Goal: Task Accomplishment & Management: Manage account settings

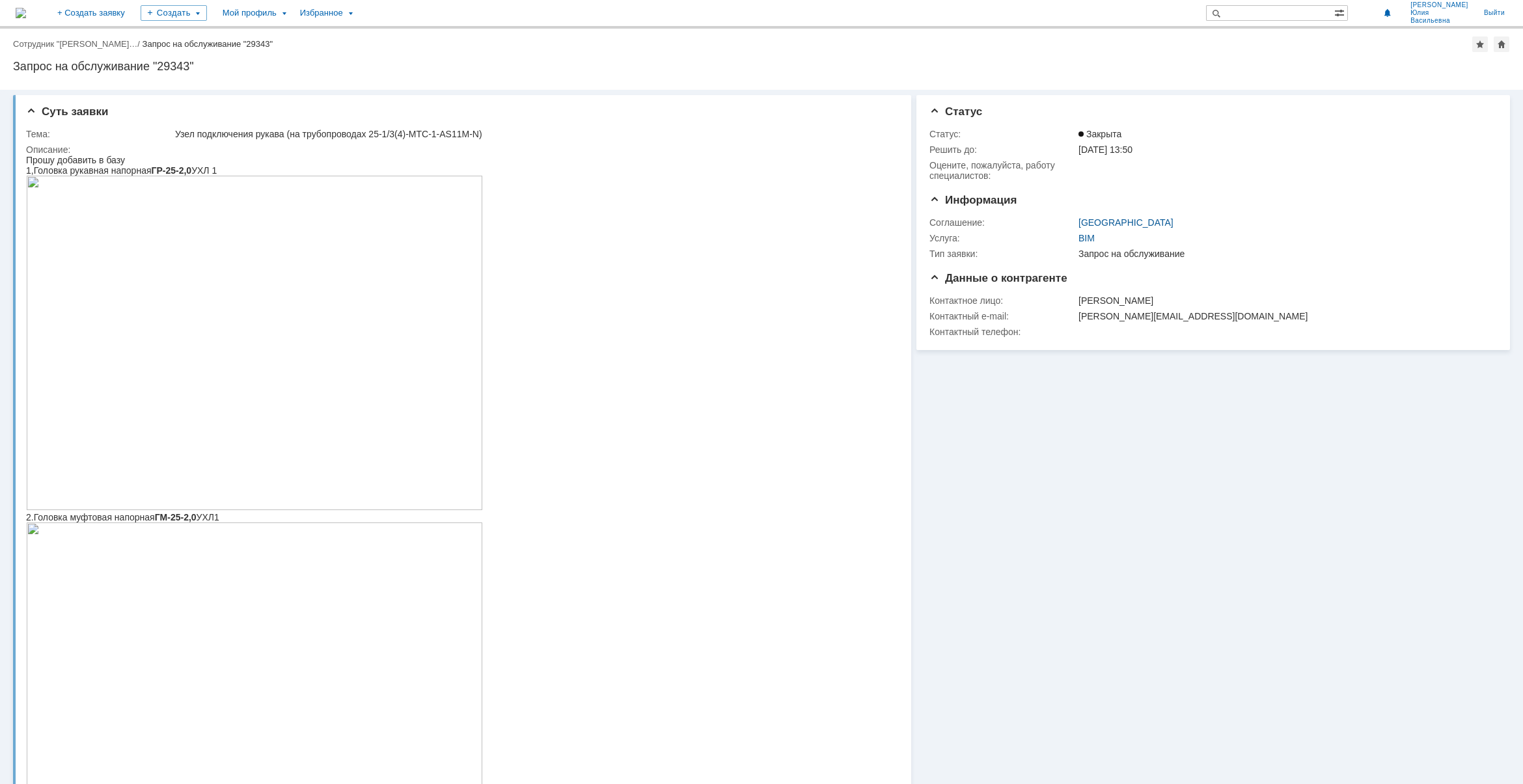
click at [26, 11] on img at bounding box center [21, 13] width 10 height 10
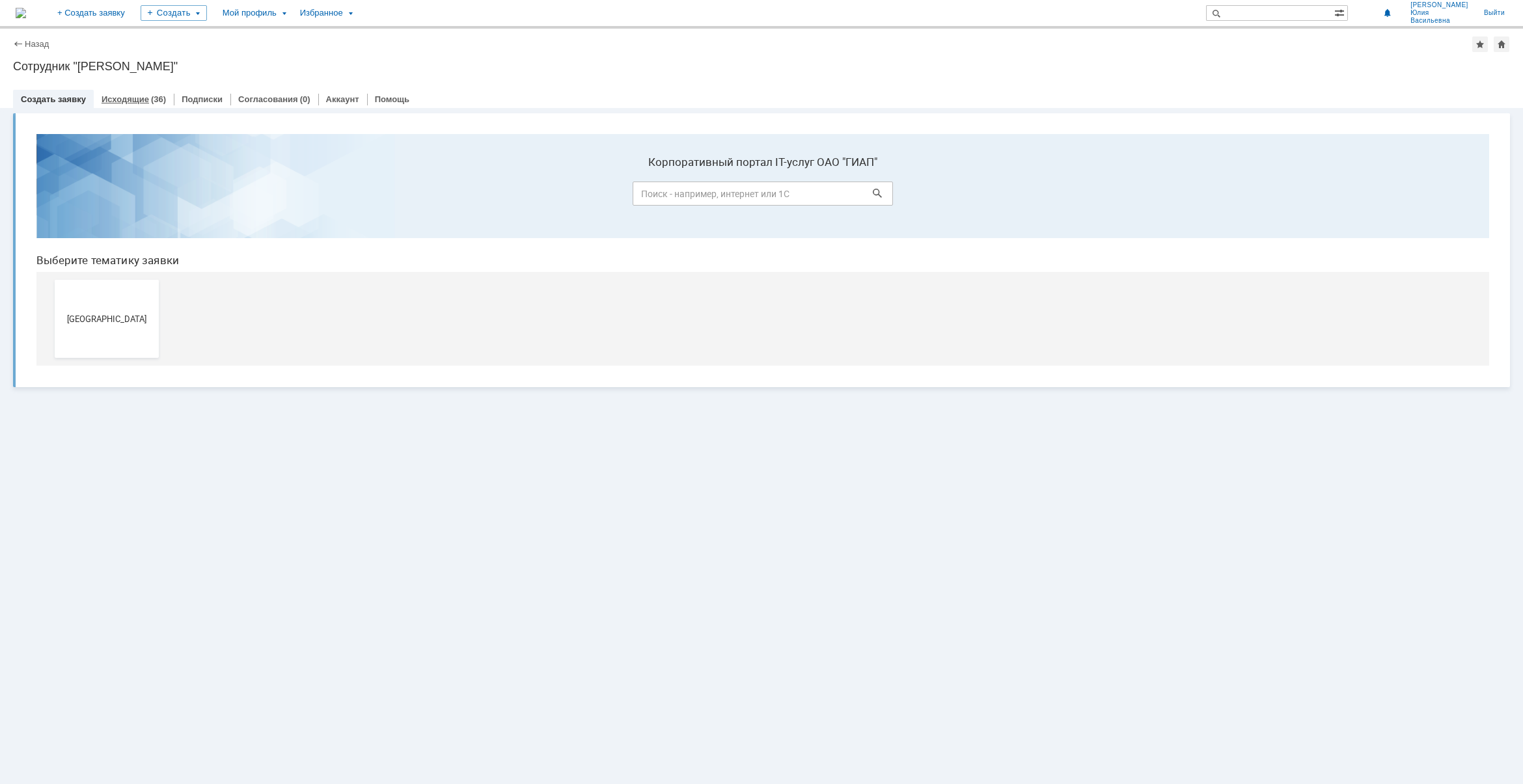
click at [135, 99] on link "Исходящие" at bounding box center [125, 99] width 47 height 10
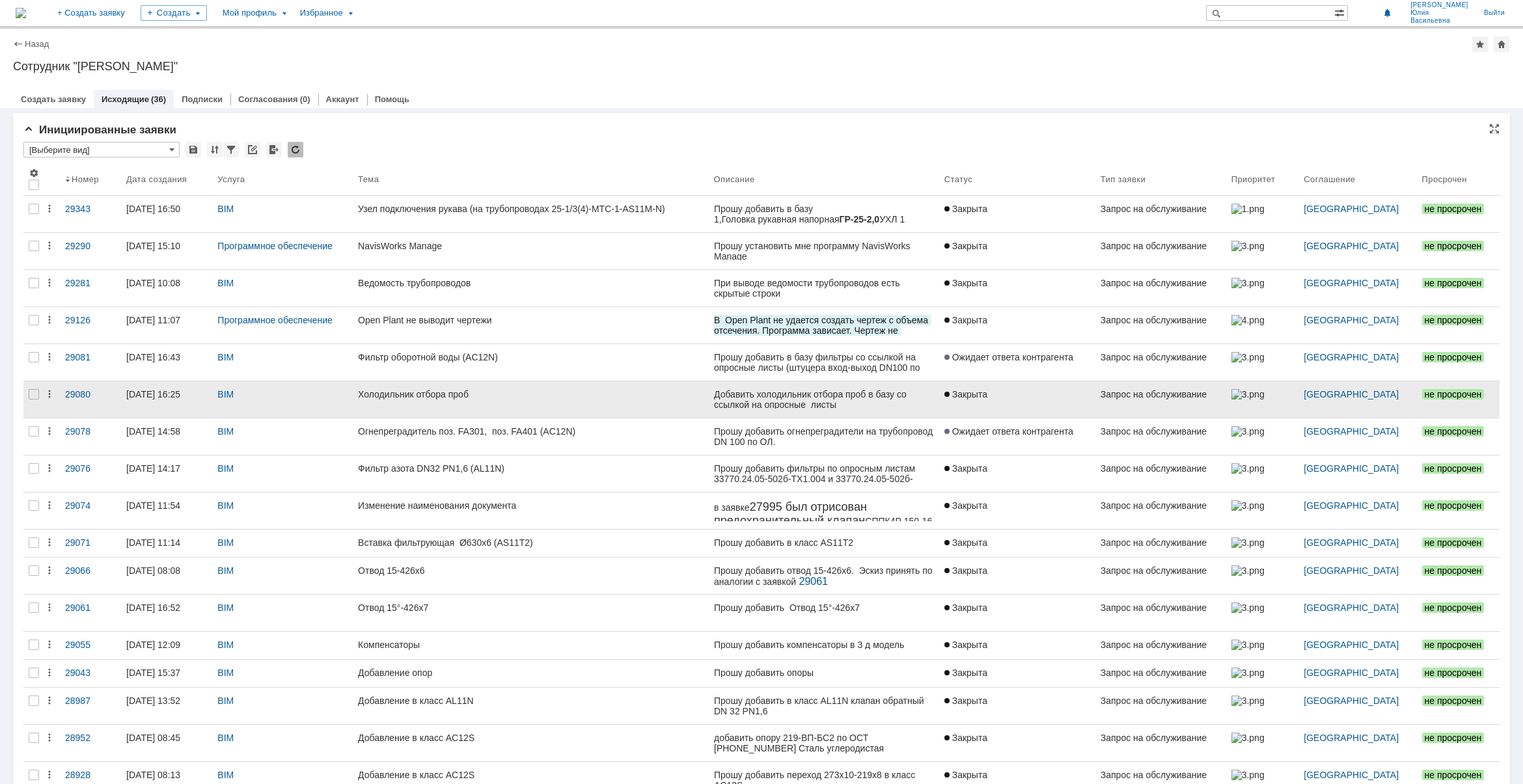
click at [835, 398] on div "Добавить холодильник отбора проб в базу со ссылкой на опросные листы" at bounding box center [823, 399] width 220 height 21
click at [455, 394] on div "Холодильник отбора проб" at bounding box center [530, 394] width 345 height 10
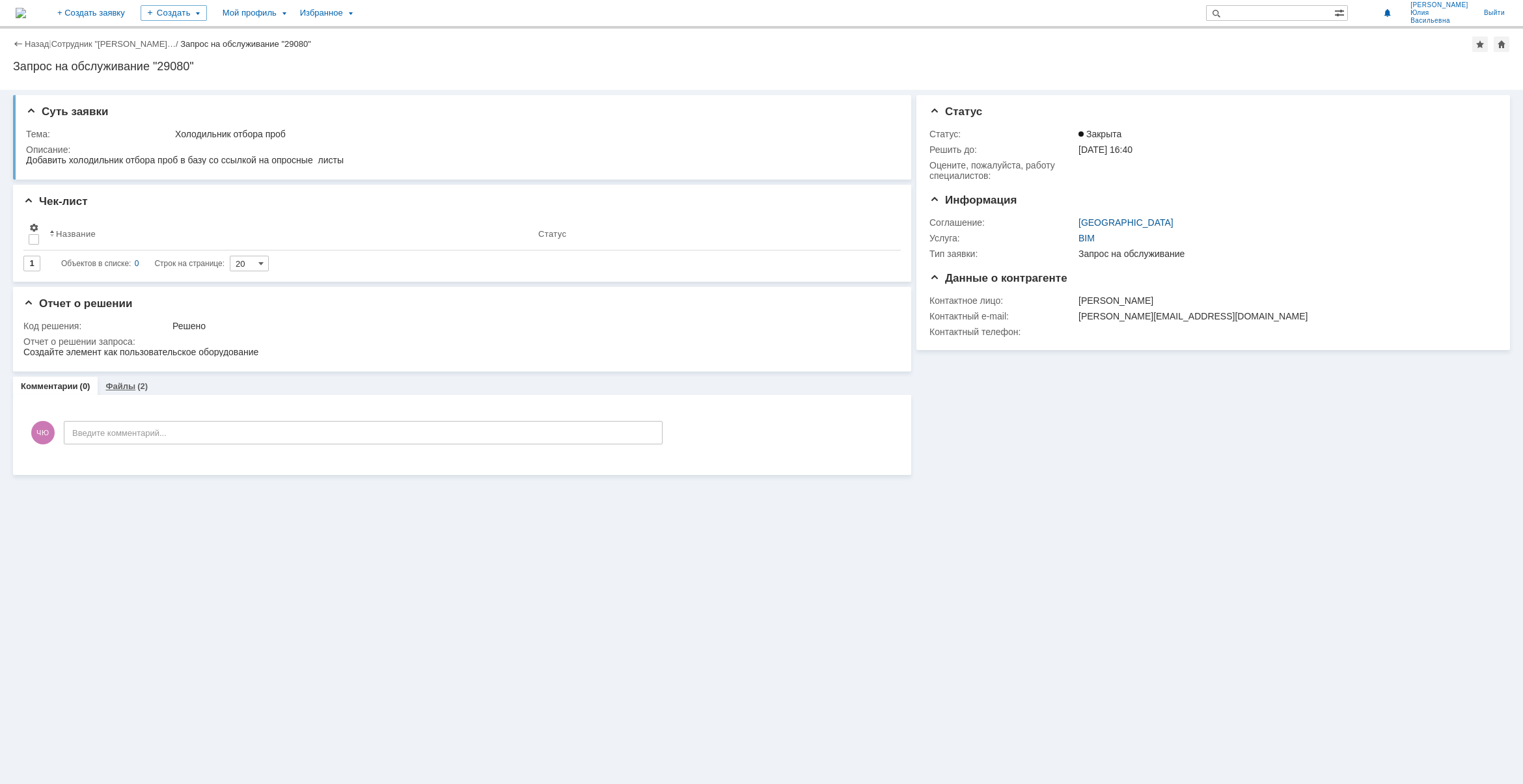
click at [125, 387] on link "Файлы" at bounding box center [120, 386] width 30 height 10
